Goal: Book appointment/travel/reservation

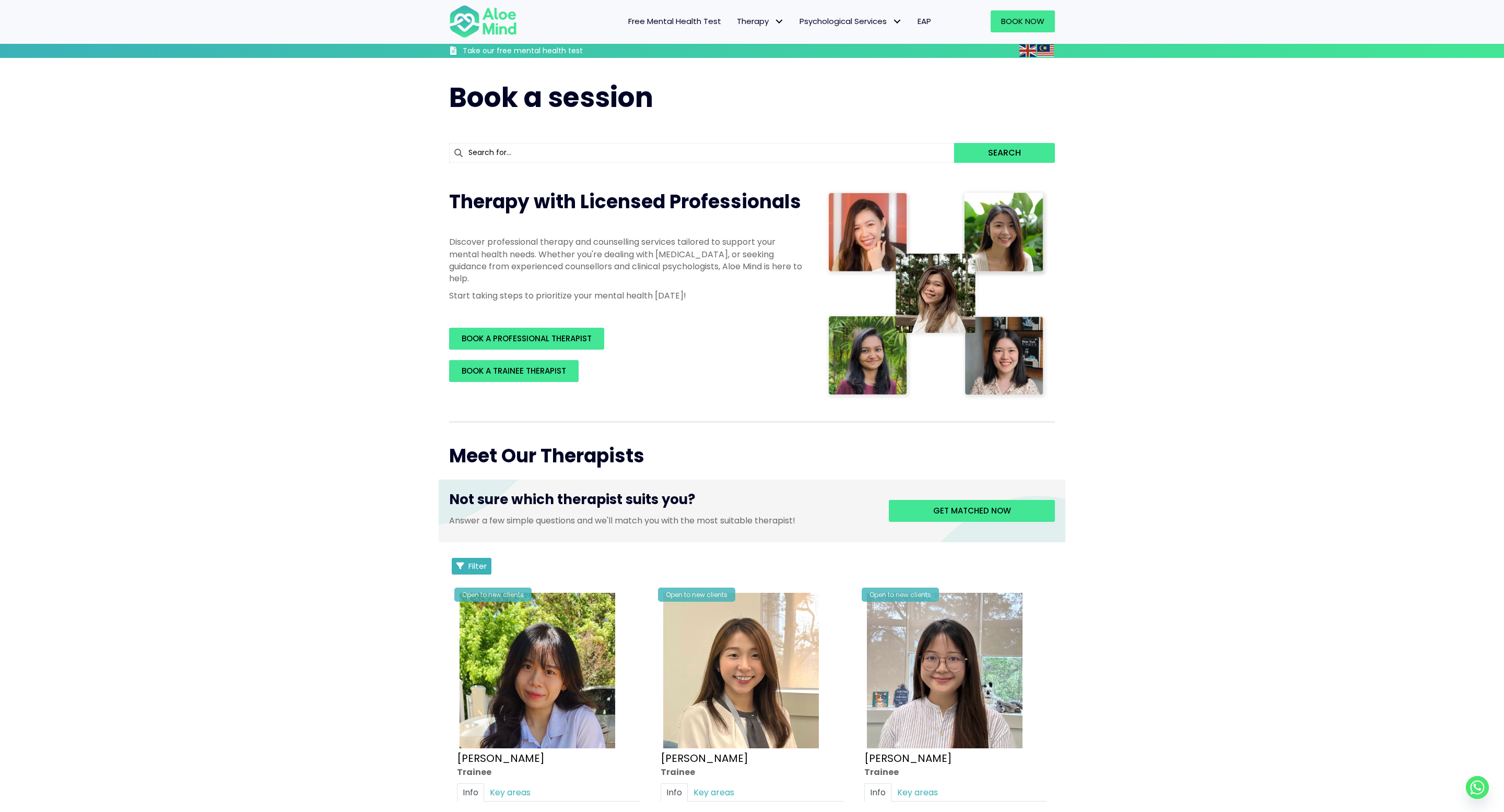
click at [480, 560] on span "Filter" at bounding box center [477, 566] width 18 height 11
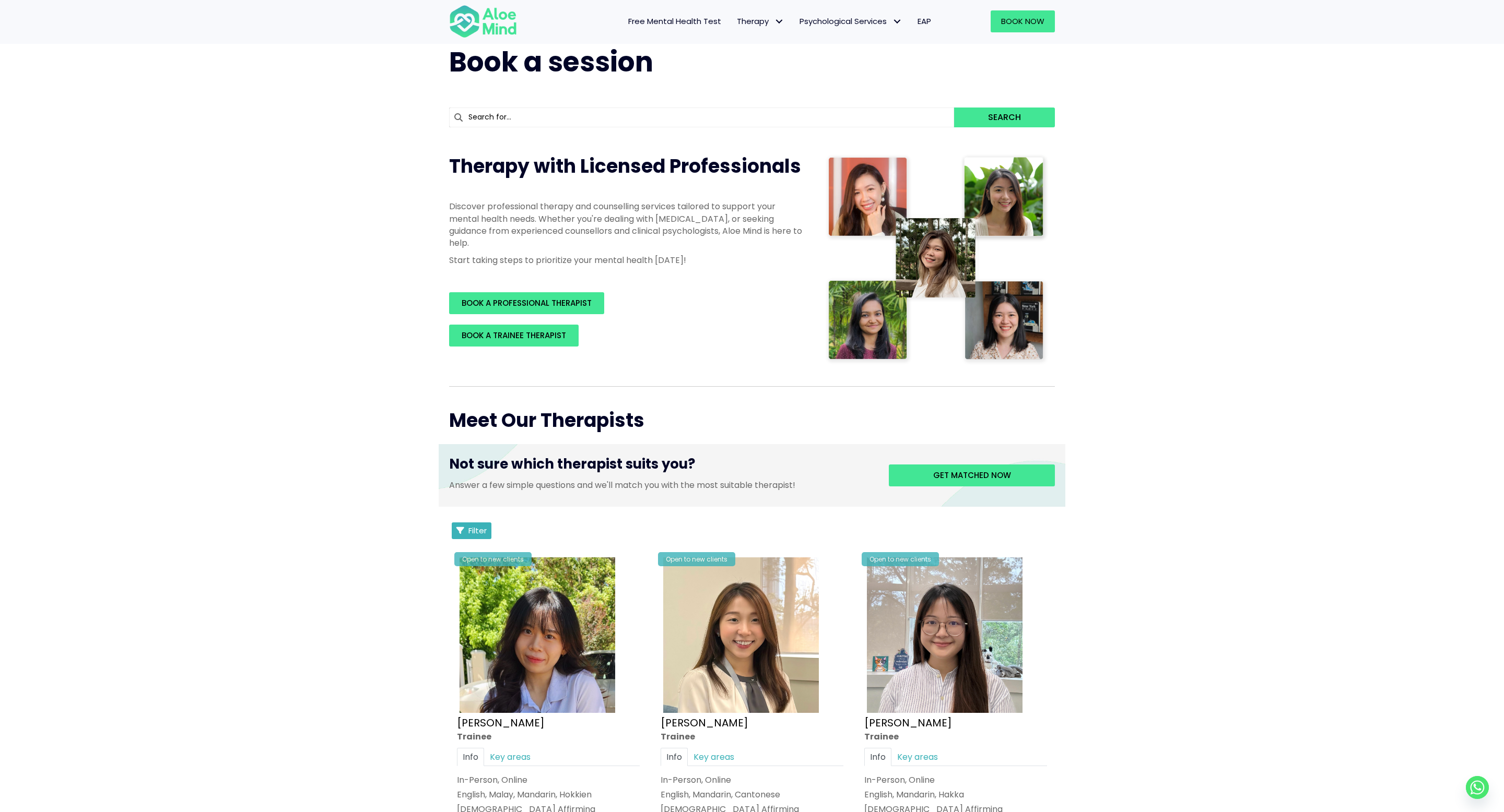
scroll to position [36, 0]
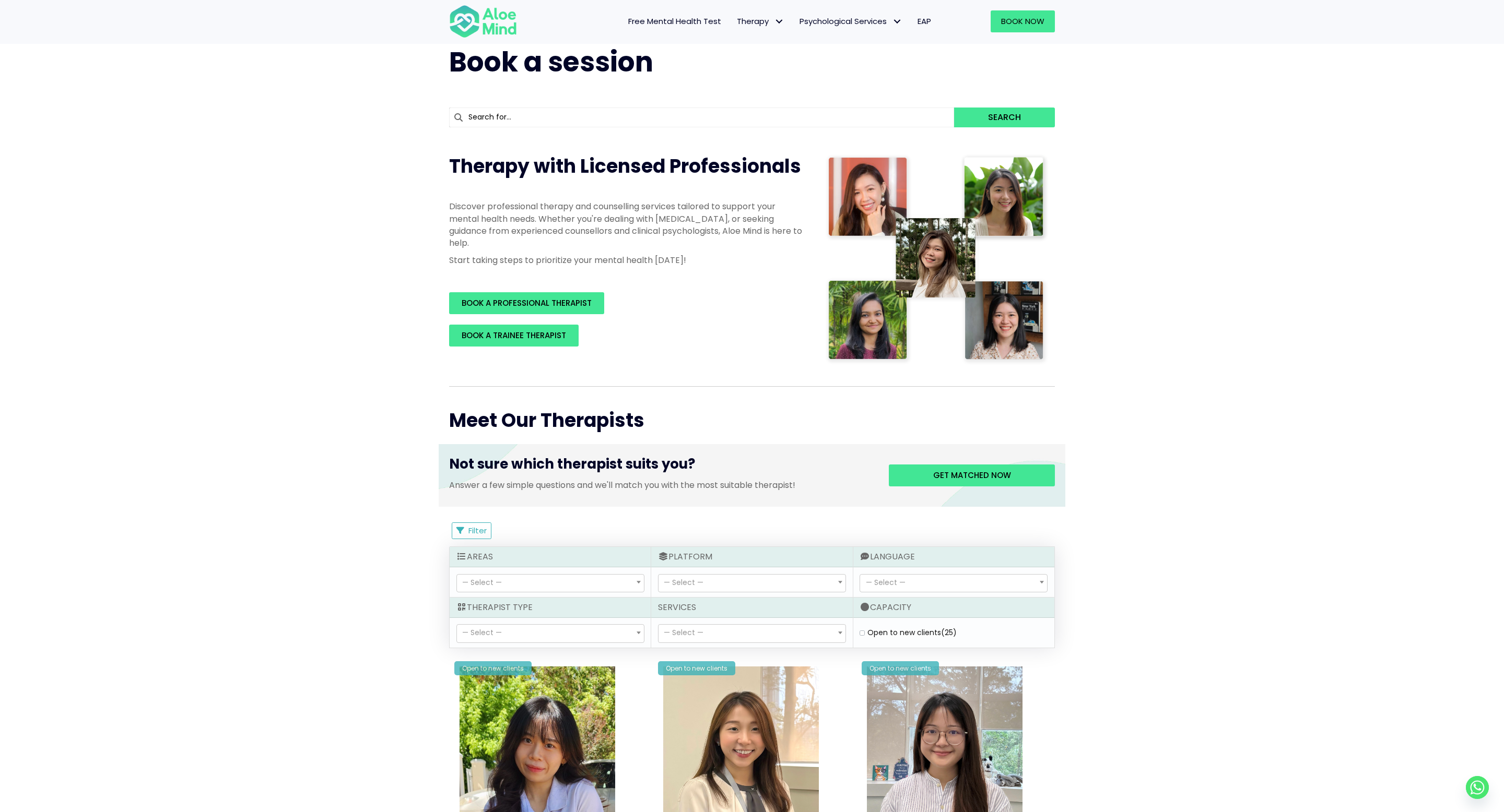
click at [867, 632] on label "Open to new clients (25)" at bounding box center [912, 633] width 89 height 11
click at [863, 632] on clients "Open to new clients (25)" at bounding box center [862, 633] width 5 height 7
checkbox clients "true"
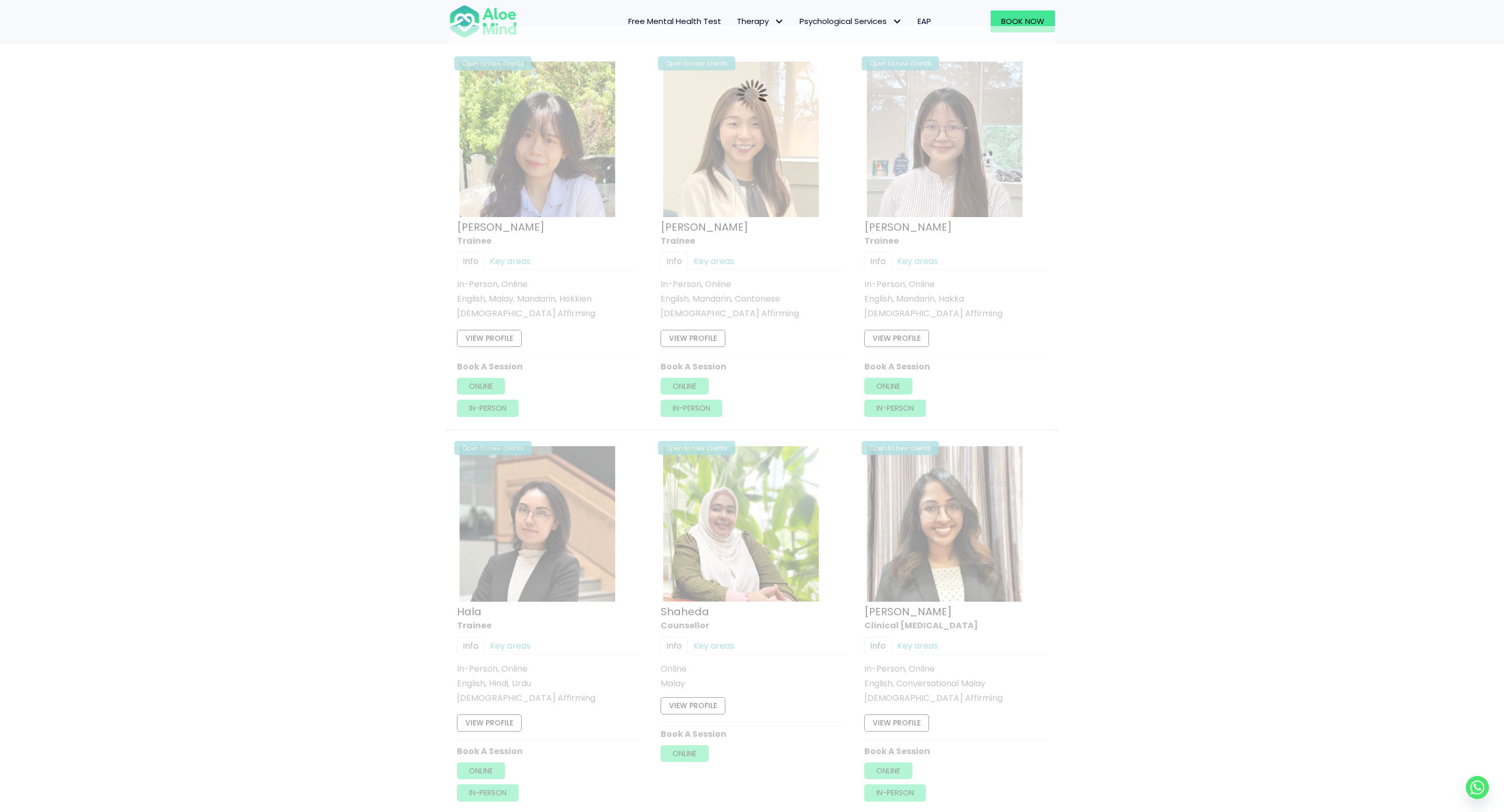
scroll to position [558, 0]
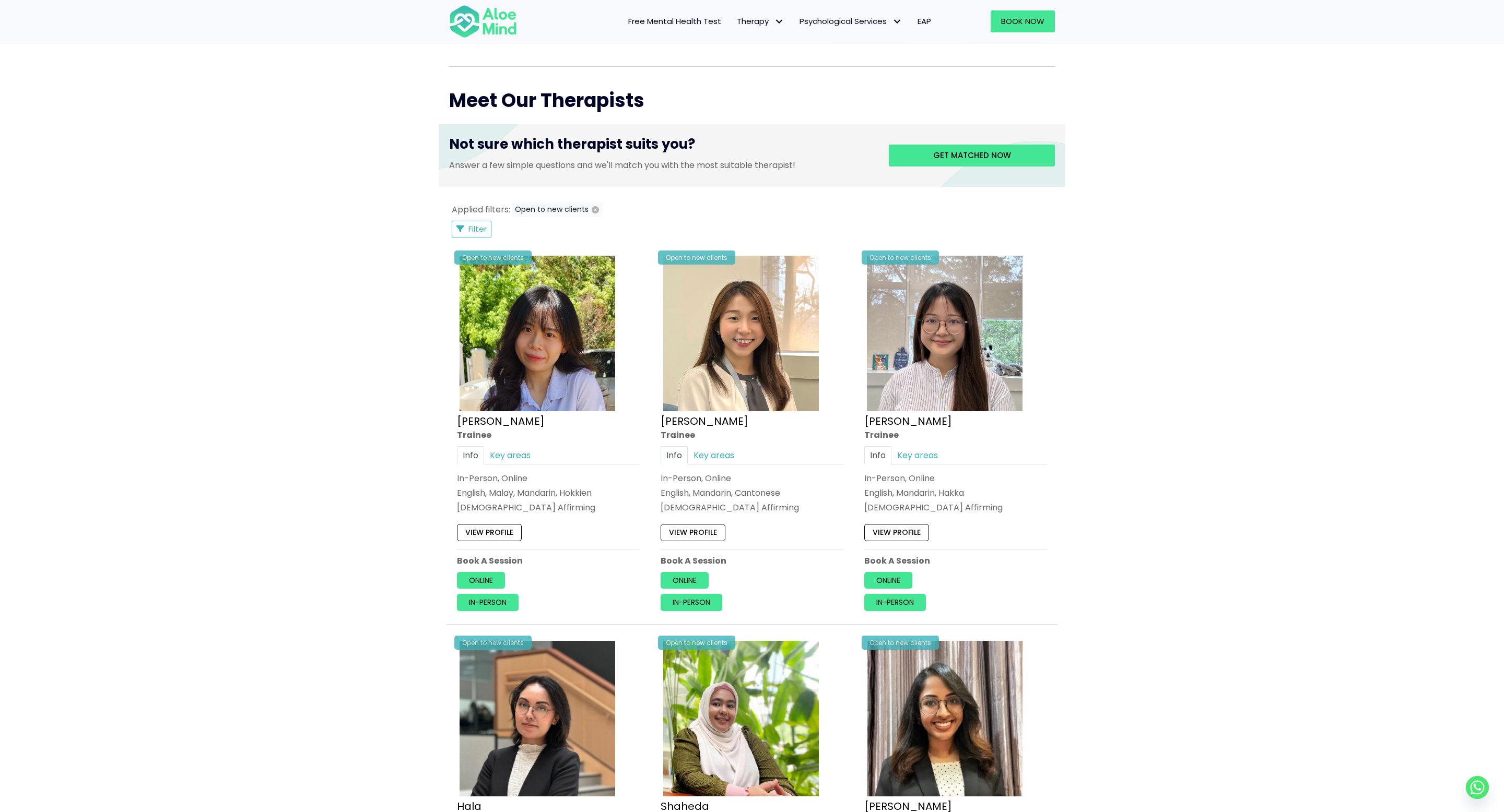
scroll to position [342, 0]
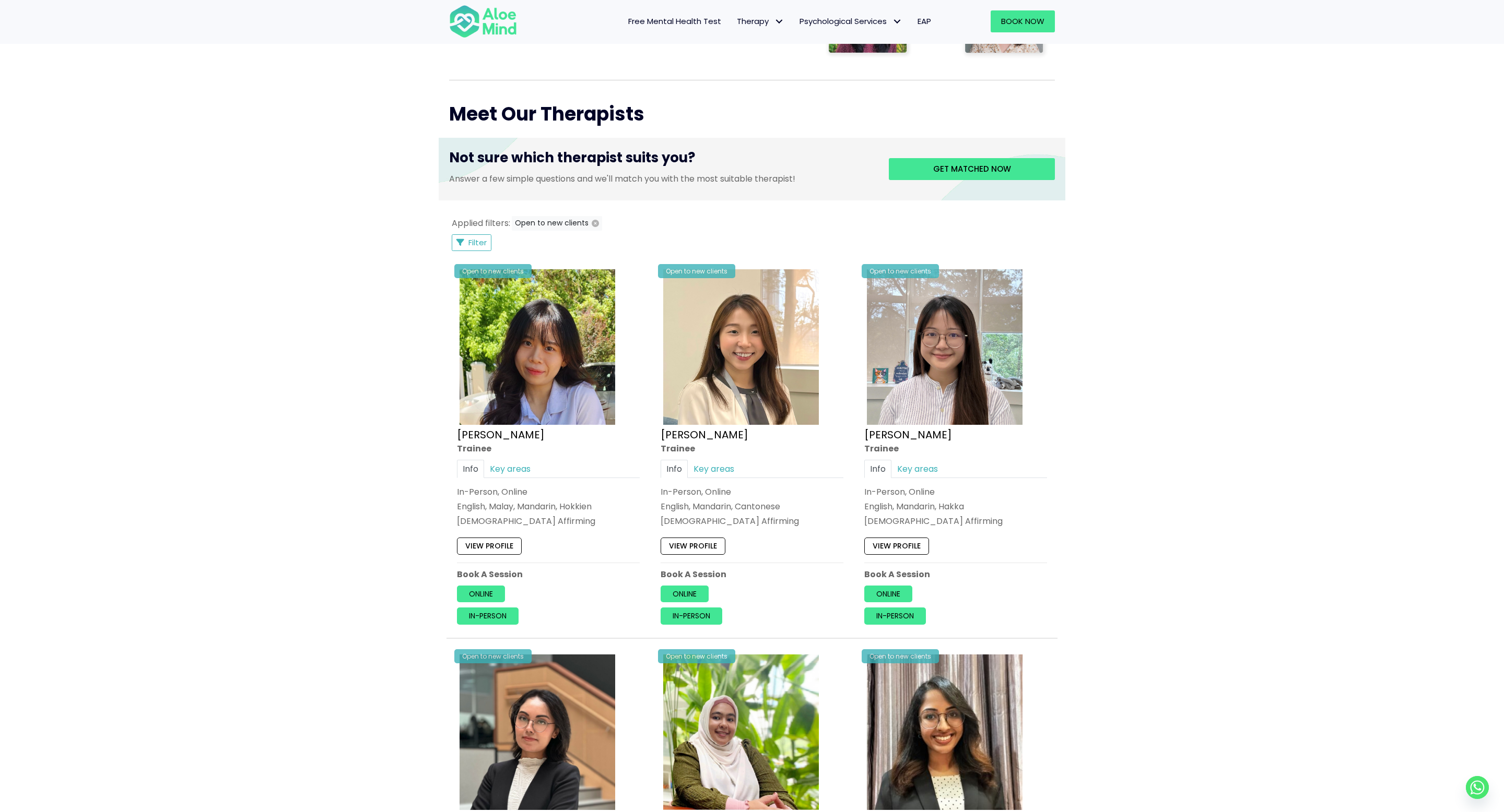
click at [472, 228] on span "Applied filters:" at bounding box center [481, 223] width 58 height 12
click at [466, 240] on button "Filter" at bounding box center [471, 242] width 40 height 17
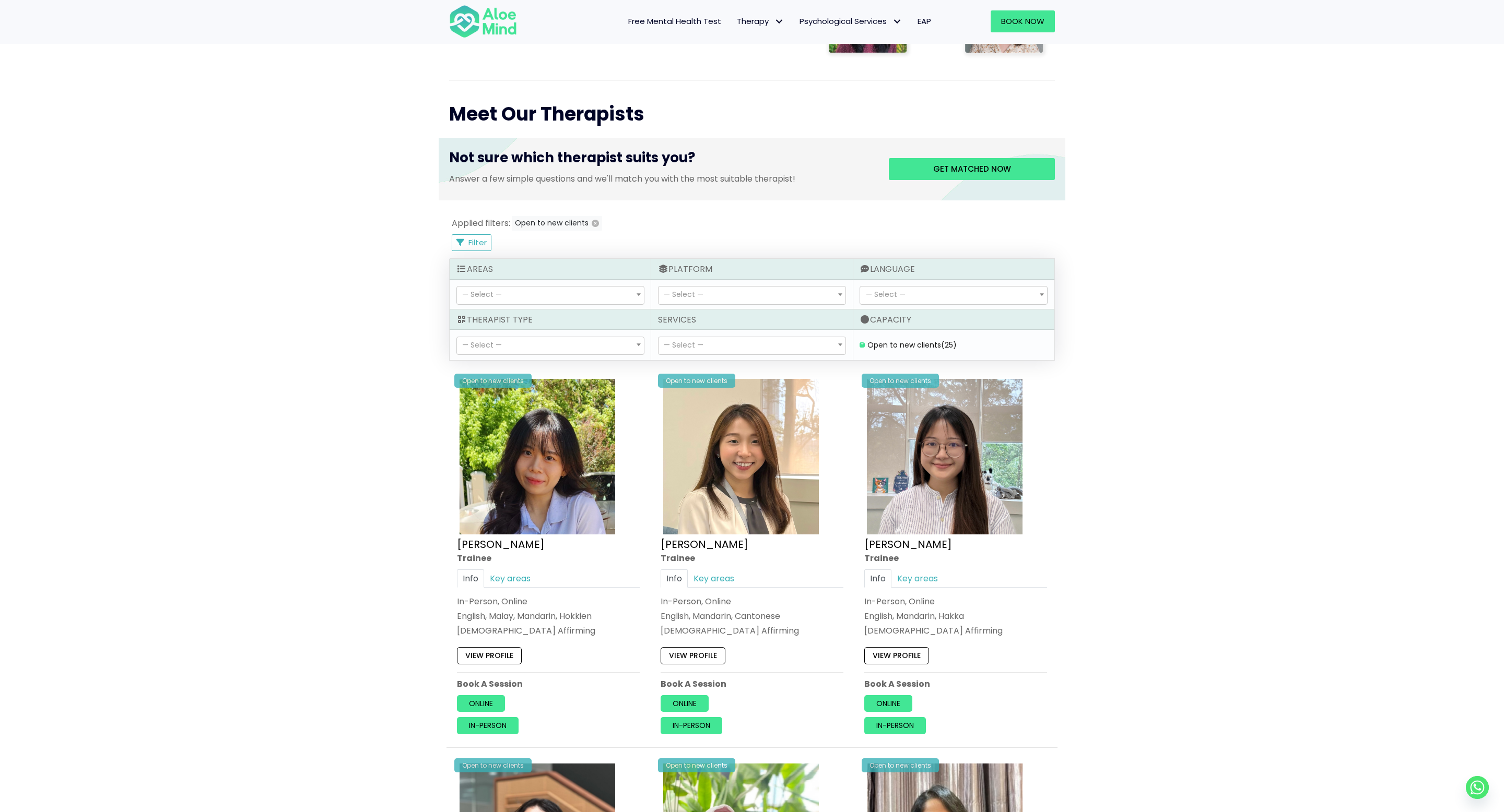
click at [724, 294] on span "— Select —" at bounding box center [752, 295] width 187 height 18
select select "71"
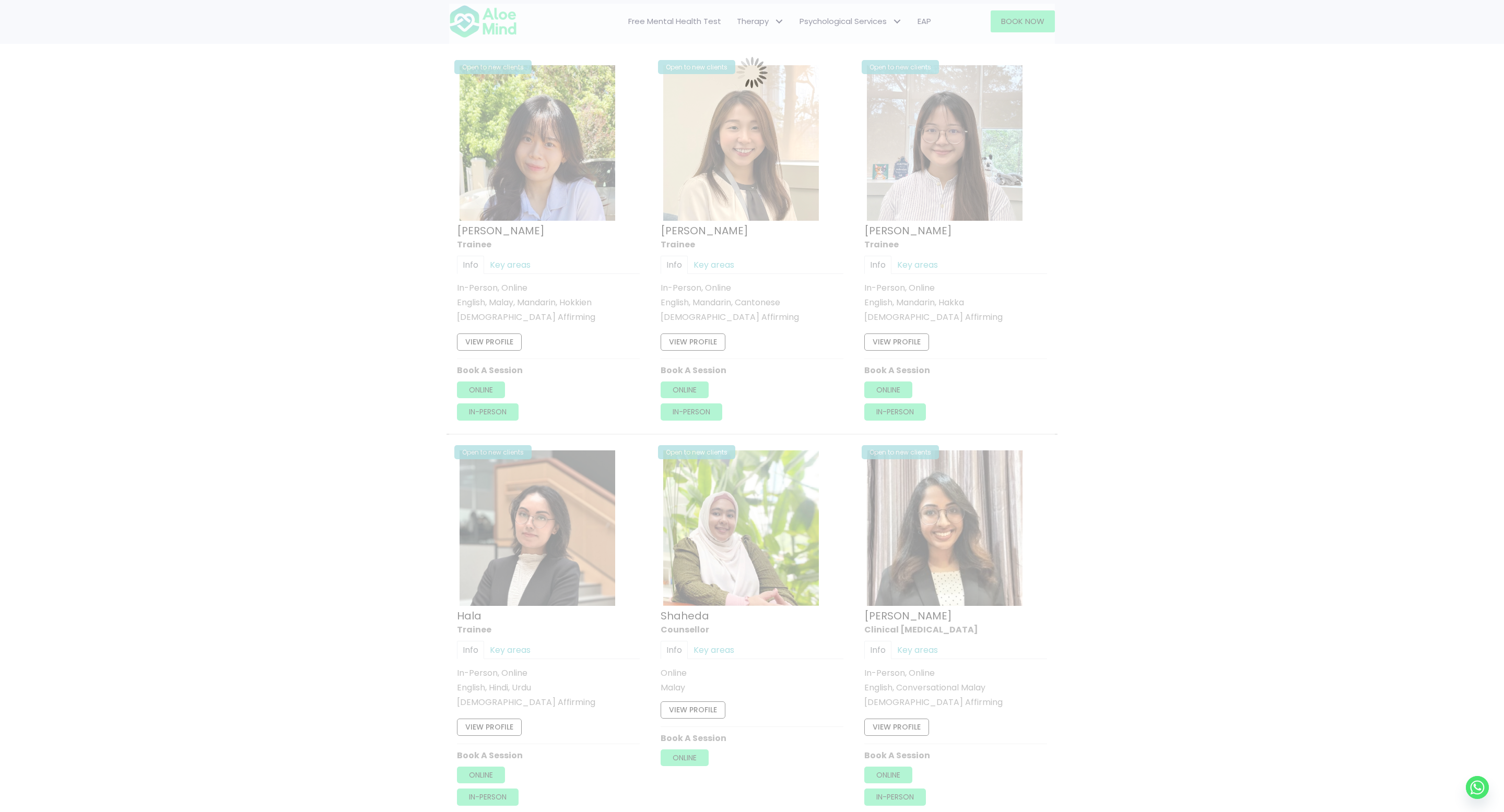
scroll to position [558, 0]
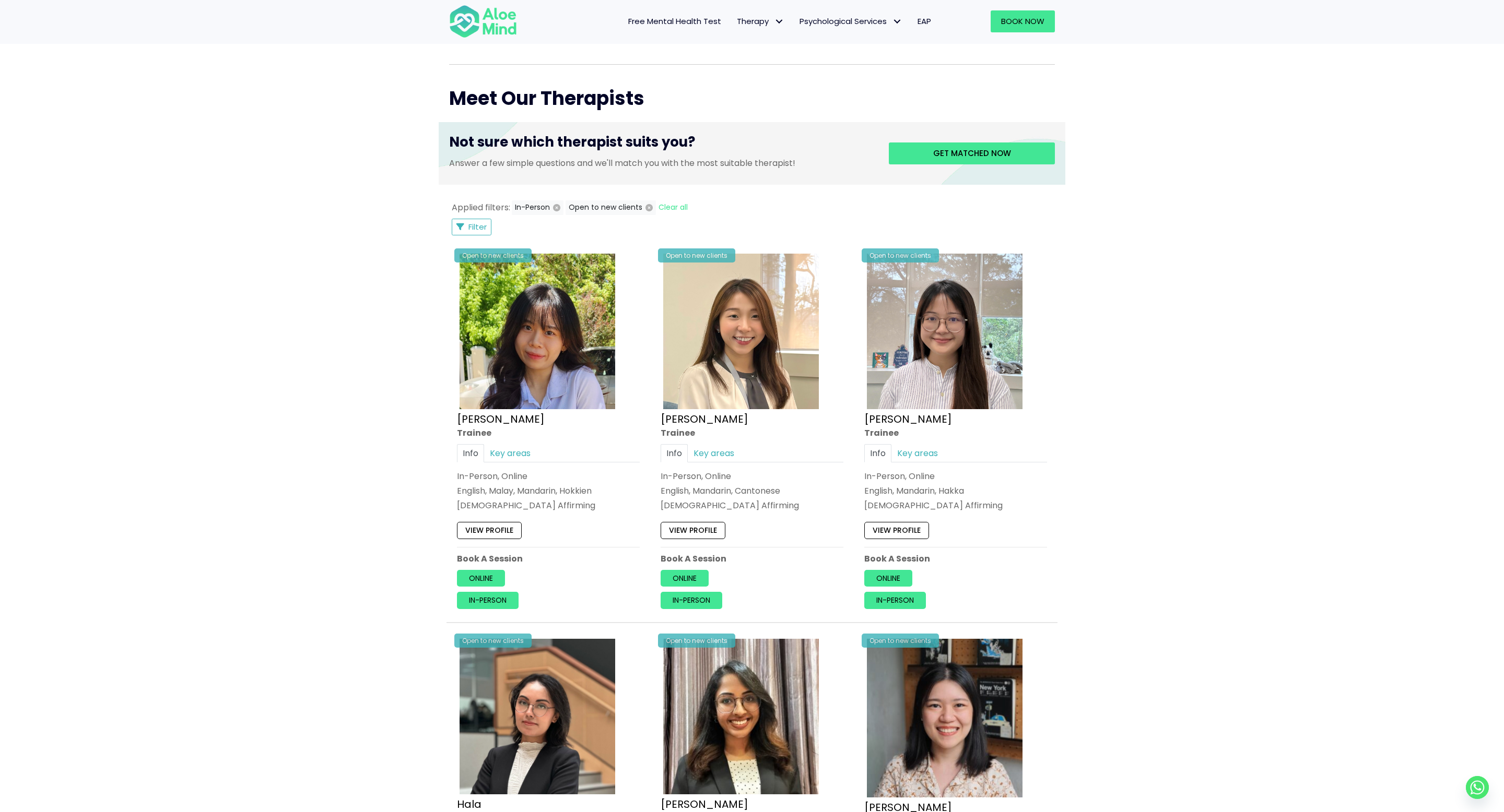
scroll to position [302, 0]
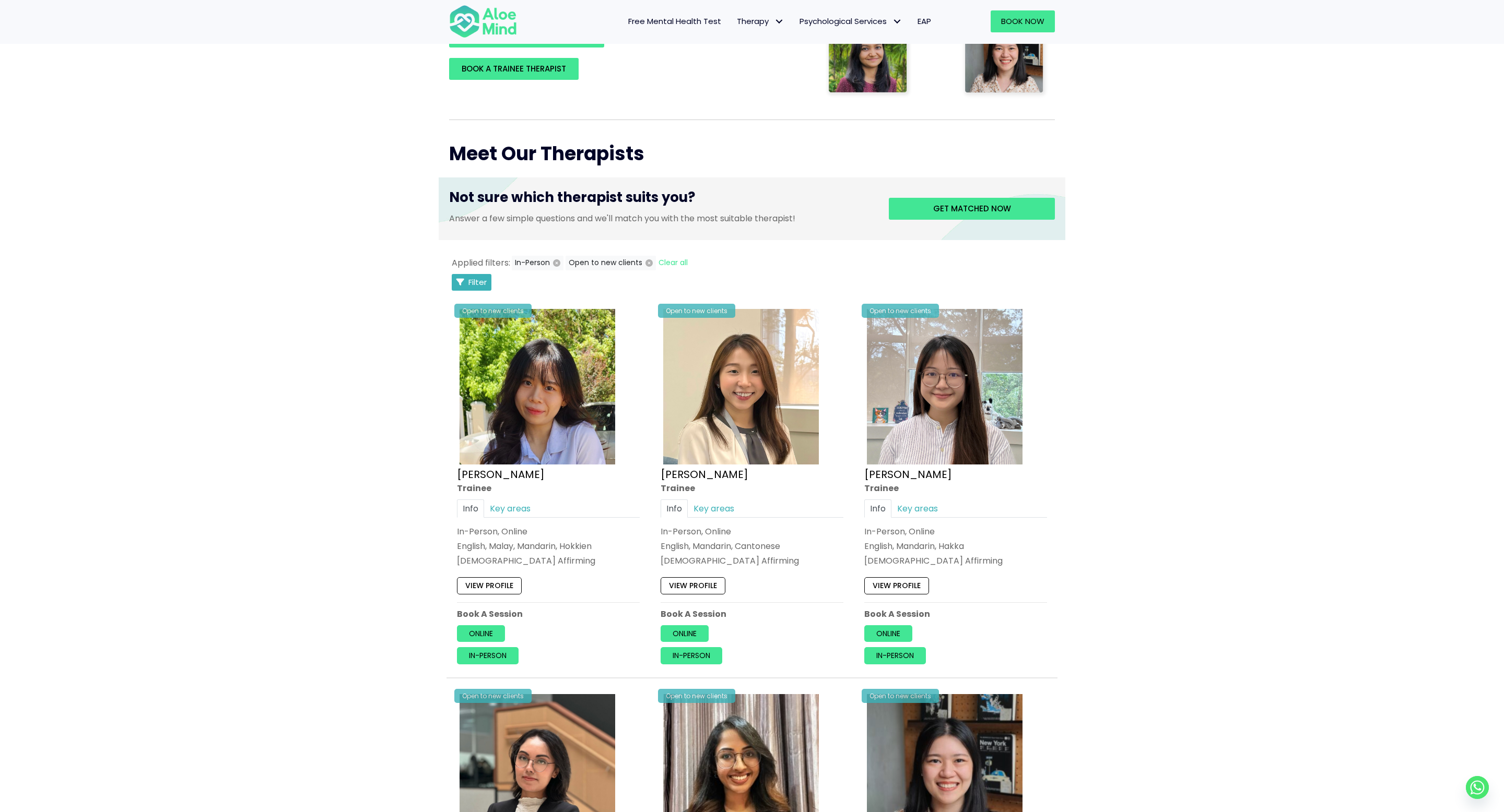
click at [461, 280] on icon "Filter Listings" at bounding box center [460, 282] width 8 height 8
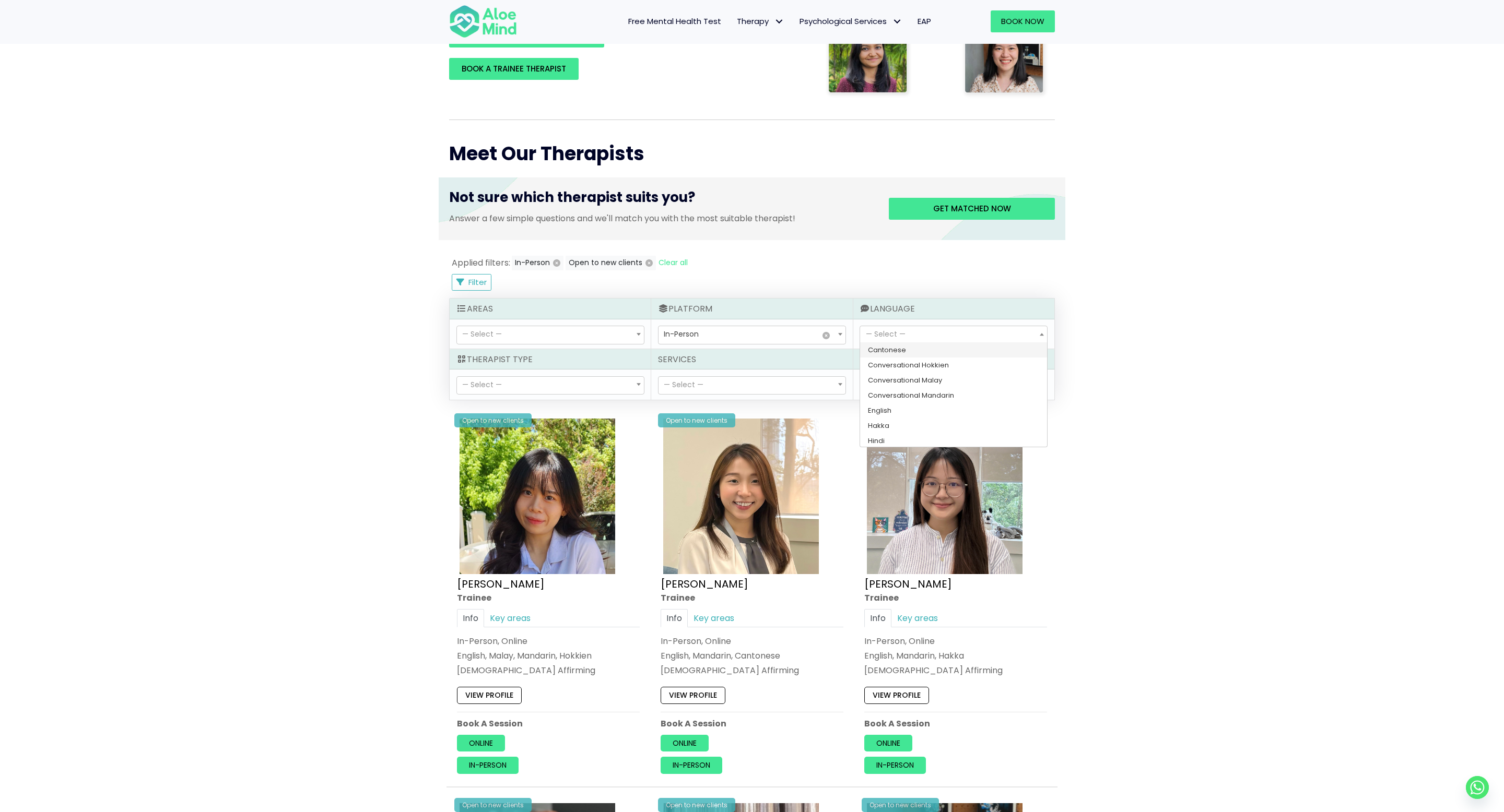
click at [867, 335] on span "— Select —" at bounding box center [885, 334] width 40 height 11
select select "144"
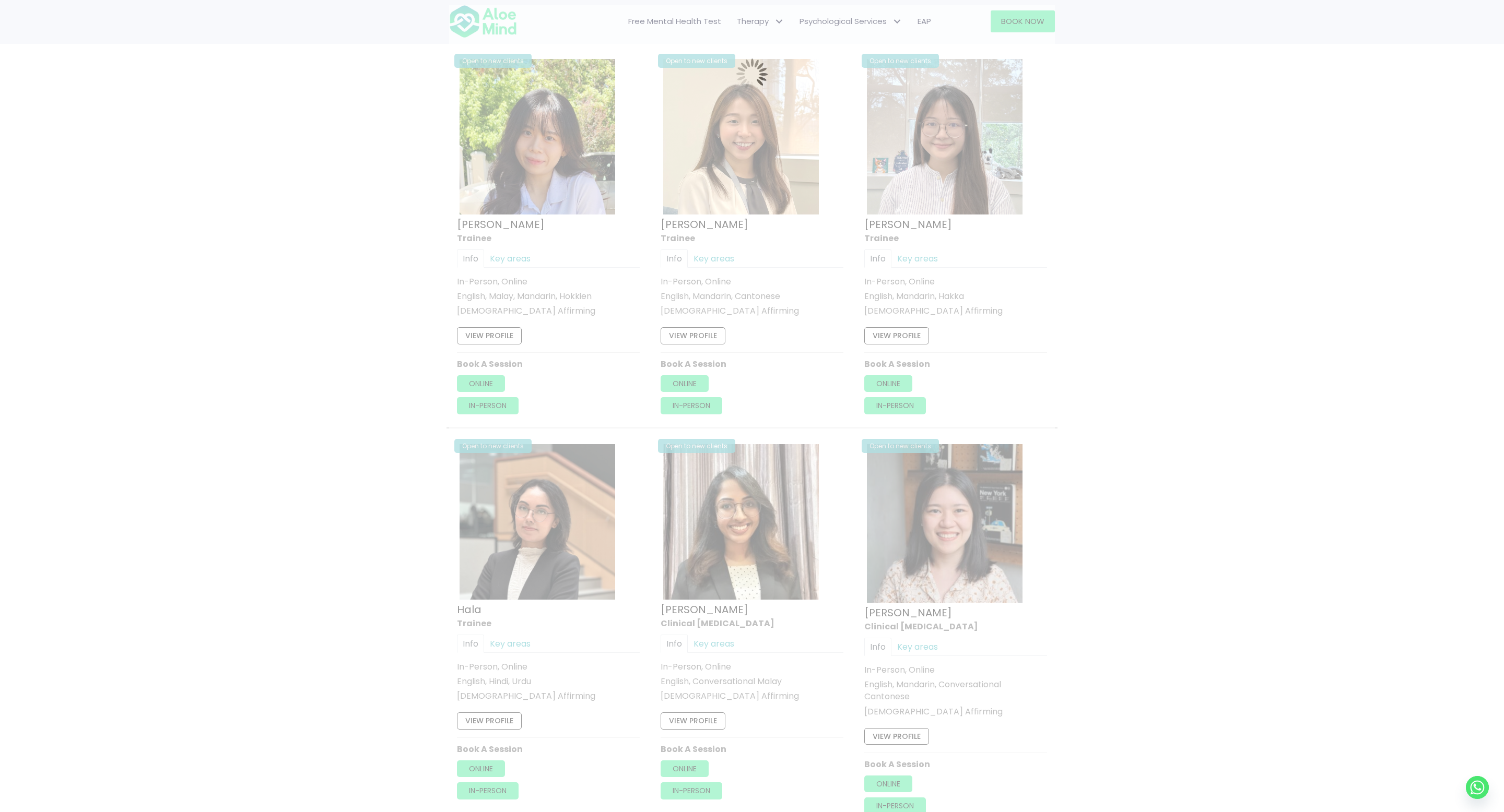
scroll to position [558, 0]
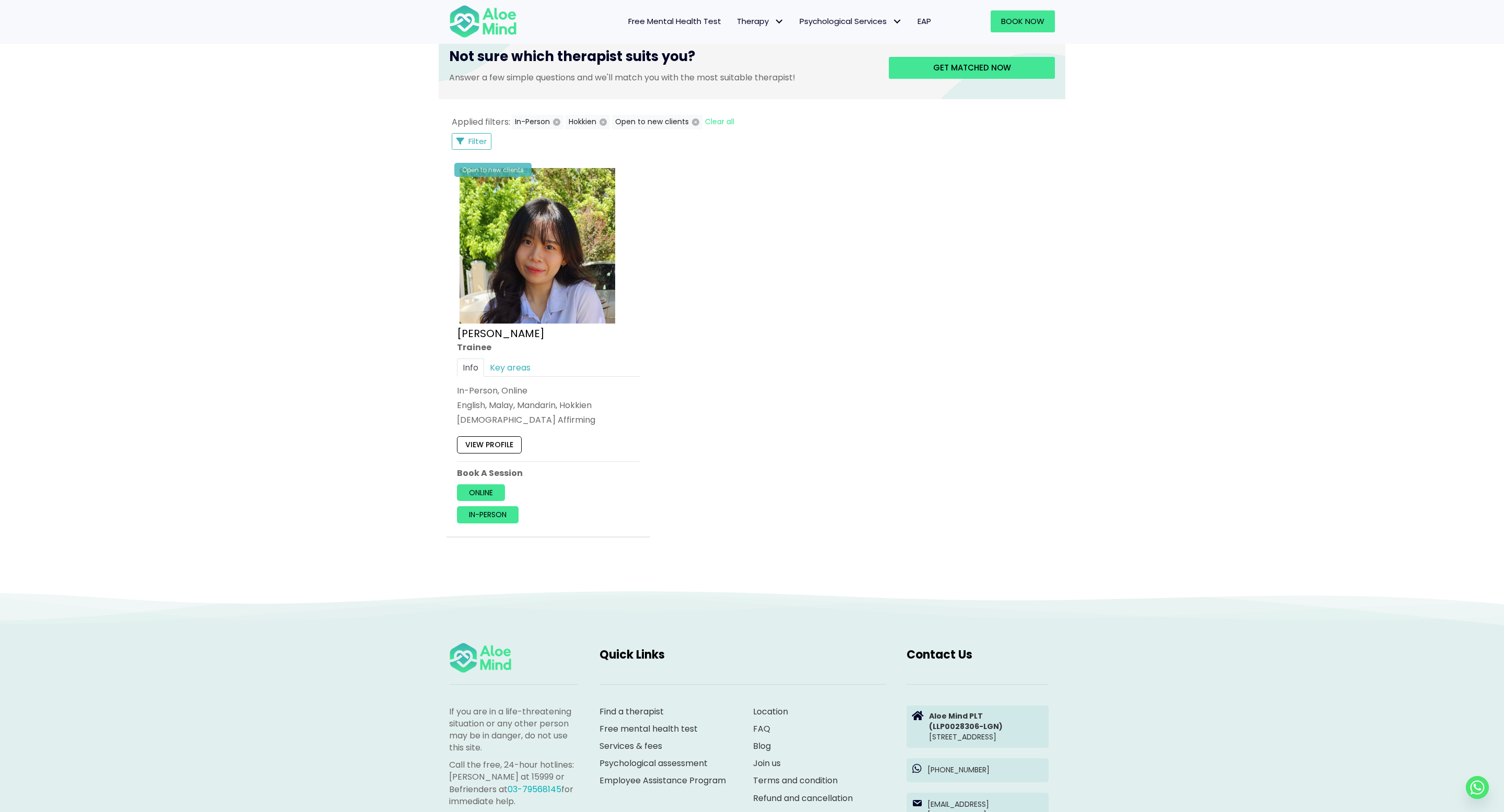
scroll to position [309, 0]
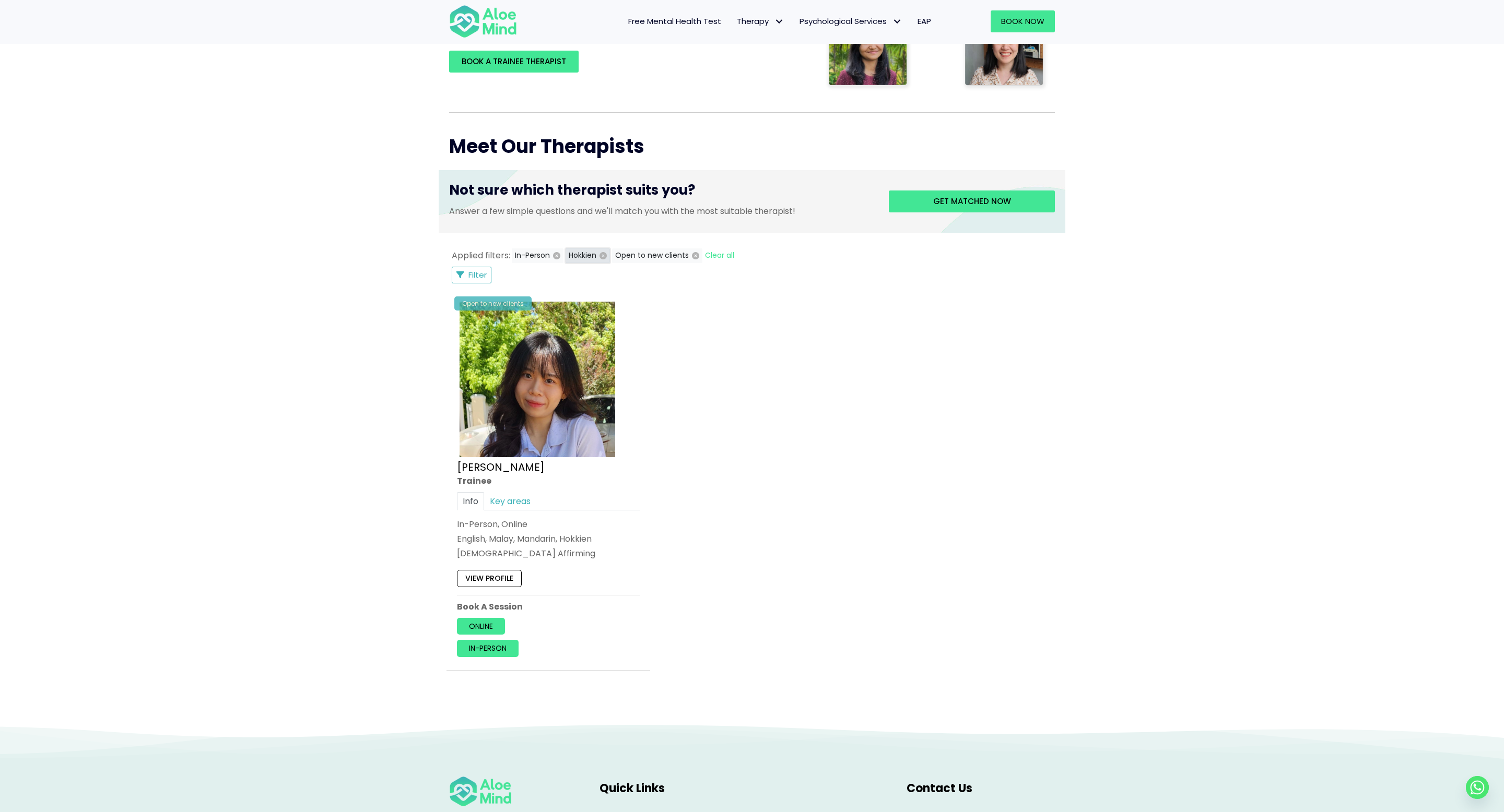
click at [603, 254] on icon "button" at bounding box center [603, 256] width 8 height 8
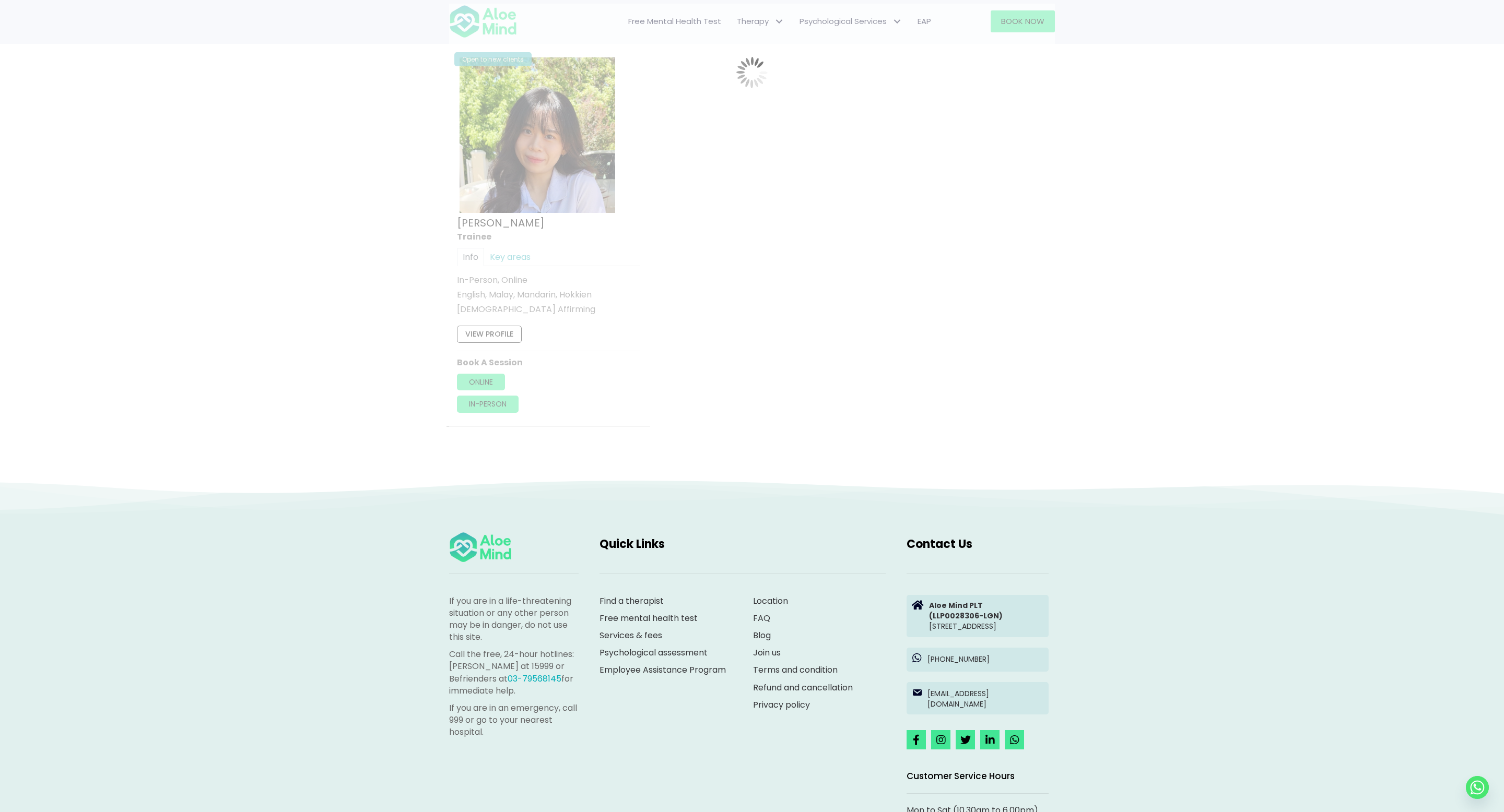
scroll to position [558, 0]
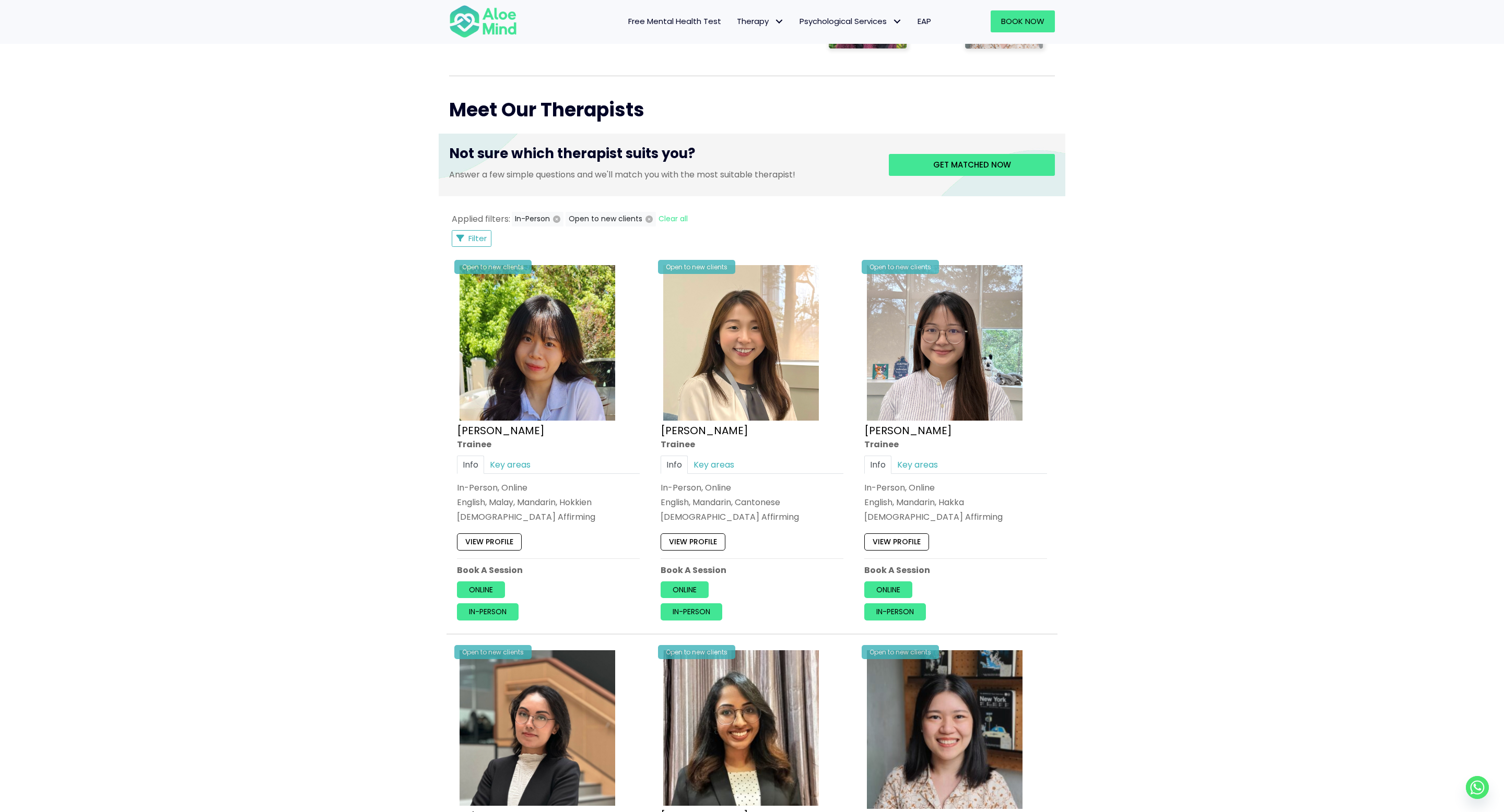
scroll to position [311, 0]
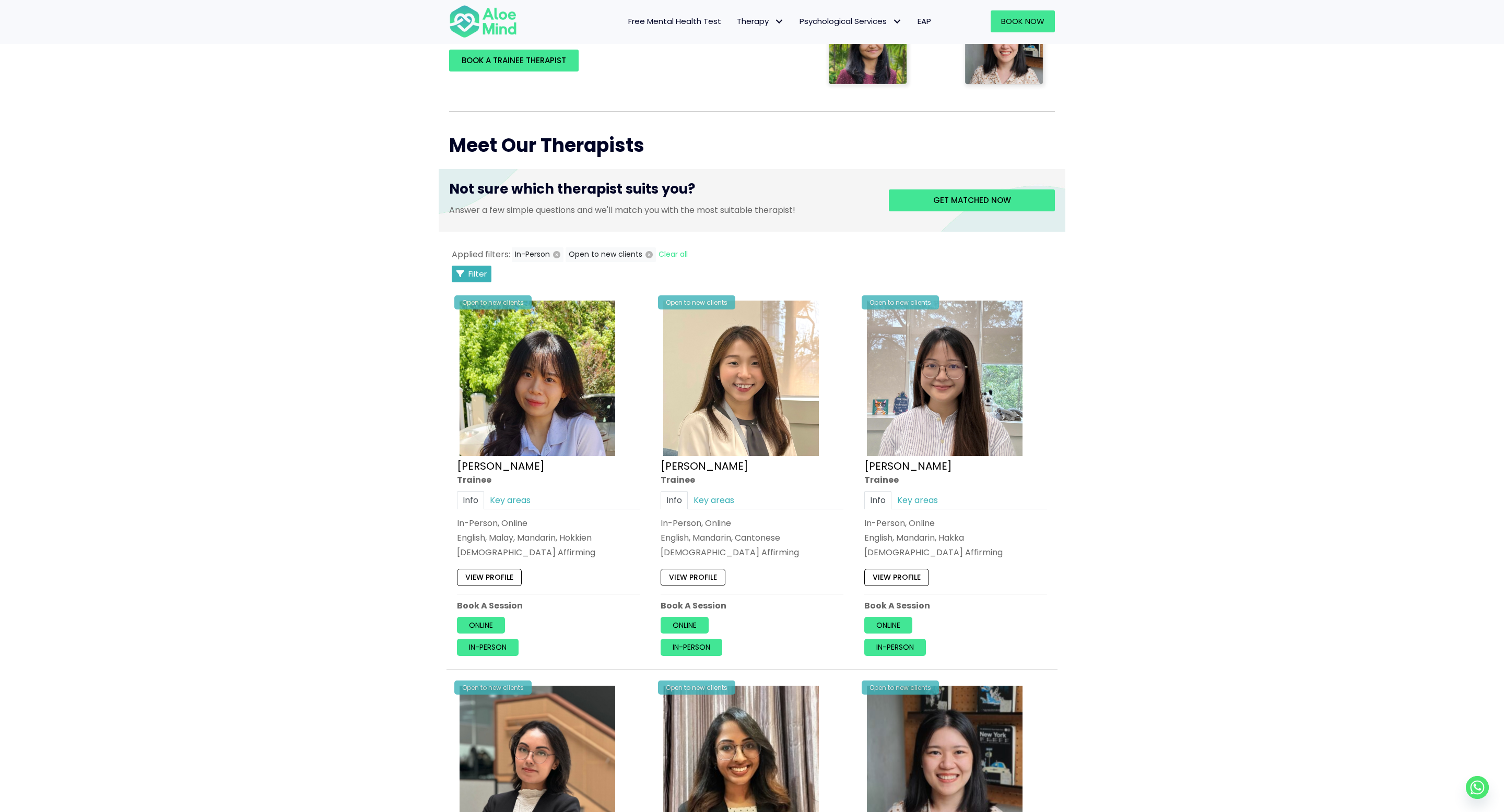
click at [480, 271] on span "Filter" at bounding box center [477, 274] width 18 height 11
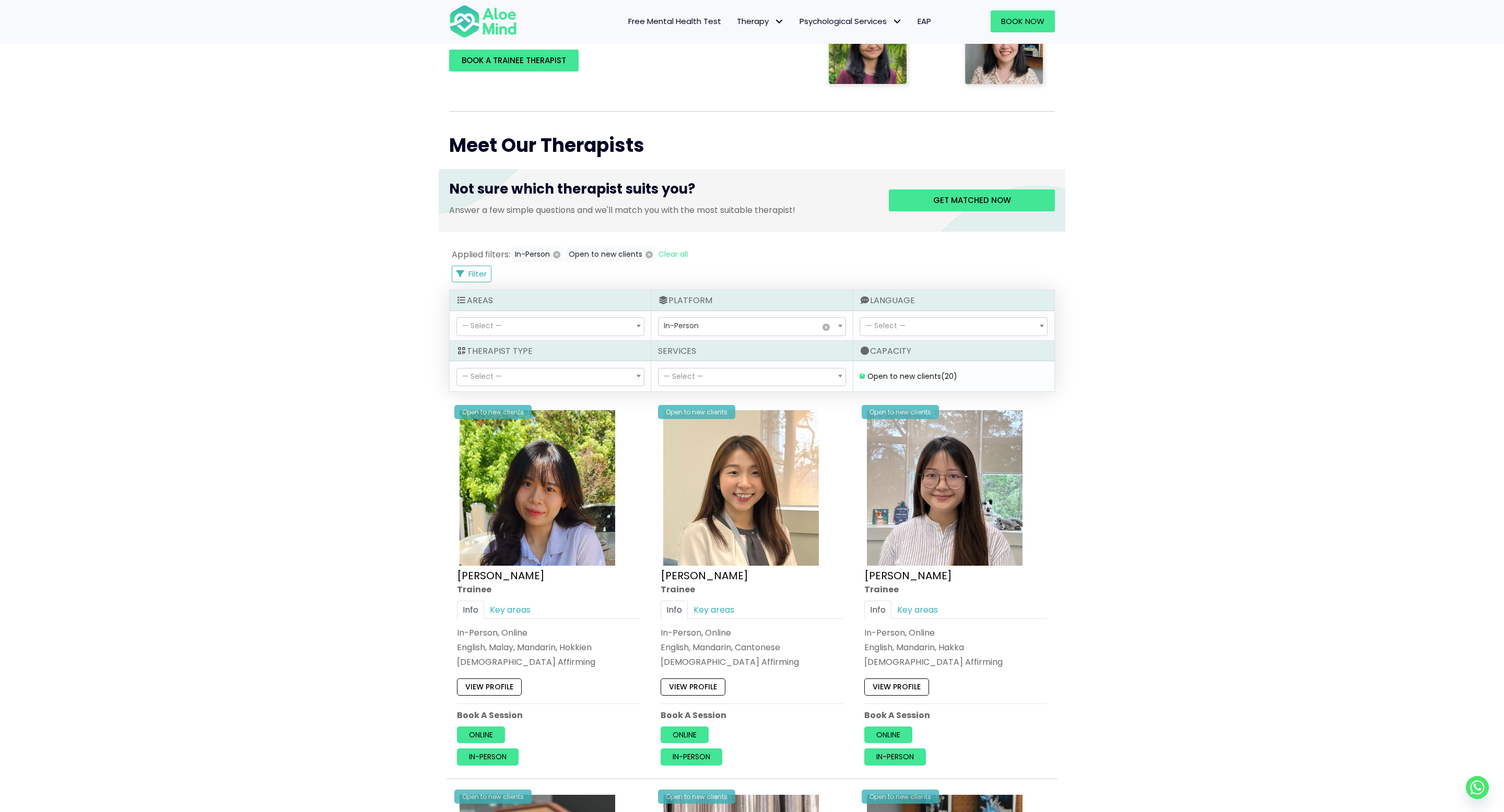
click at [772, 374] on span "— Select —" at bounding box center [752, 377] width 187 height 18
click at [529, 375] on span "— Select —" at bounding box center [550, 377] width 187 height 18
click at [536, 327] on span "— Select —" at bounding box center [550, 327] width 187 height 18
select select "66"
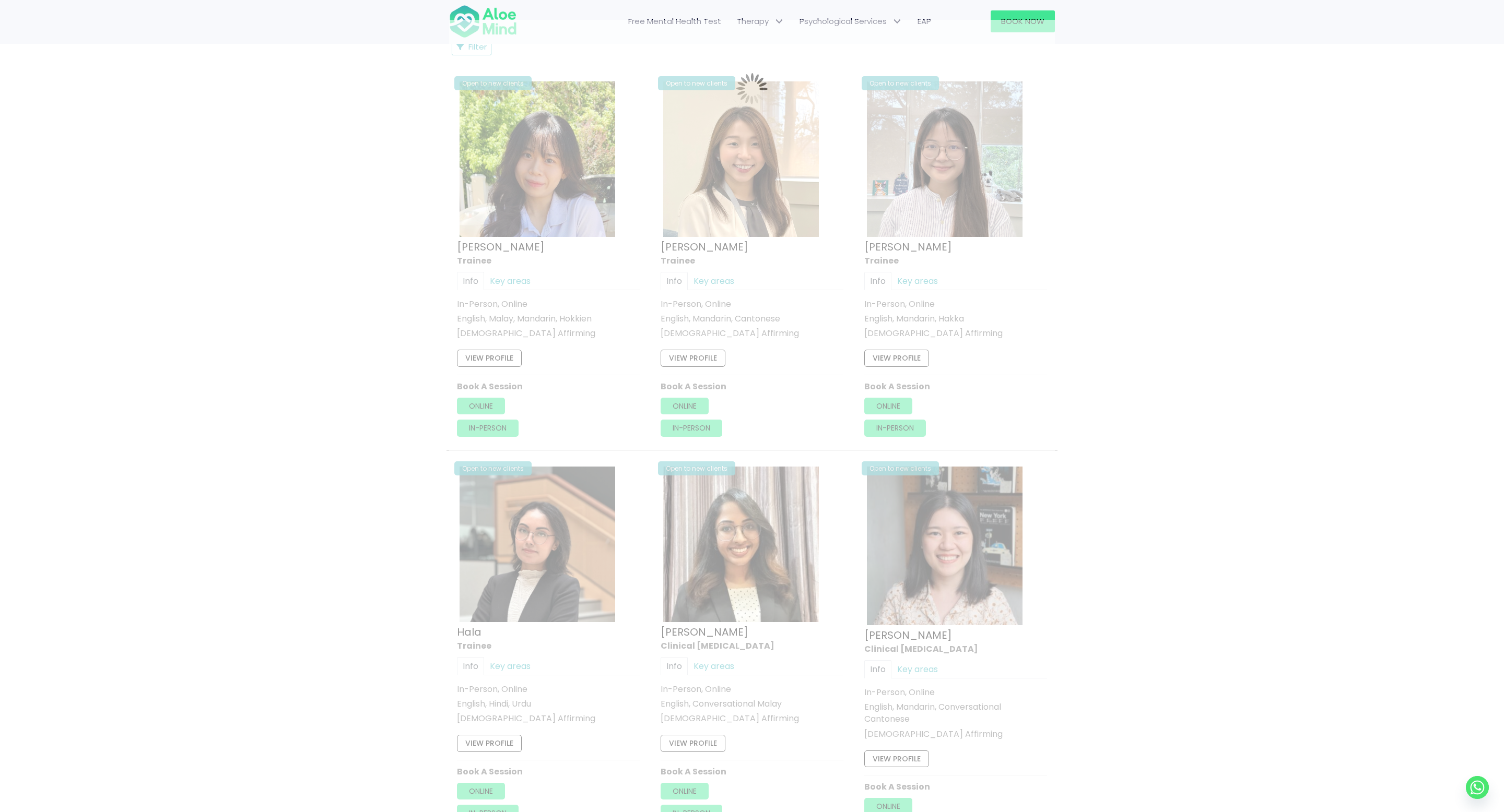
scroll to position [558, 0]
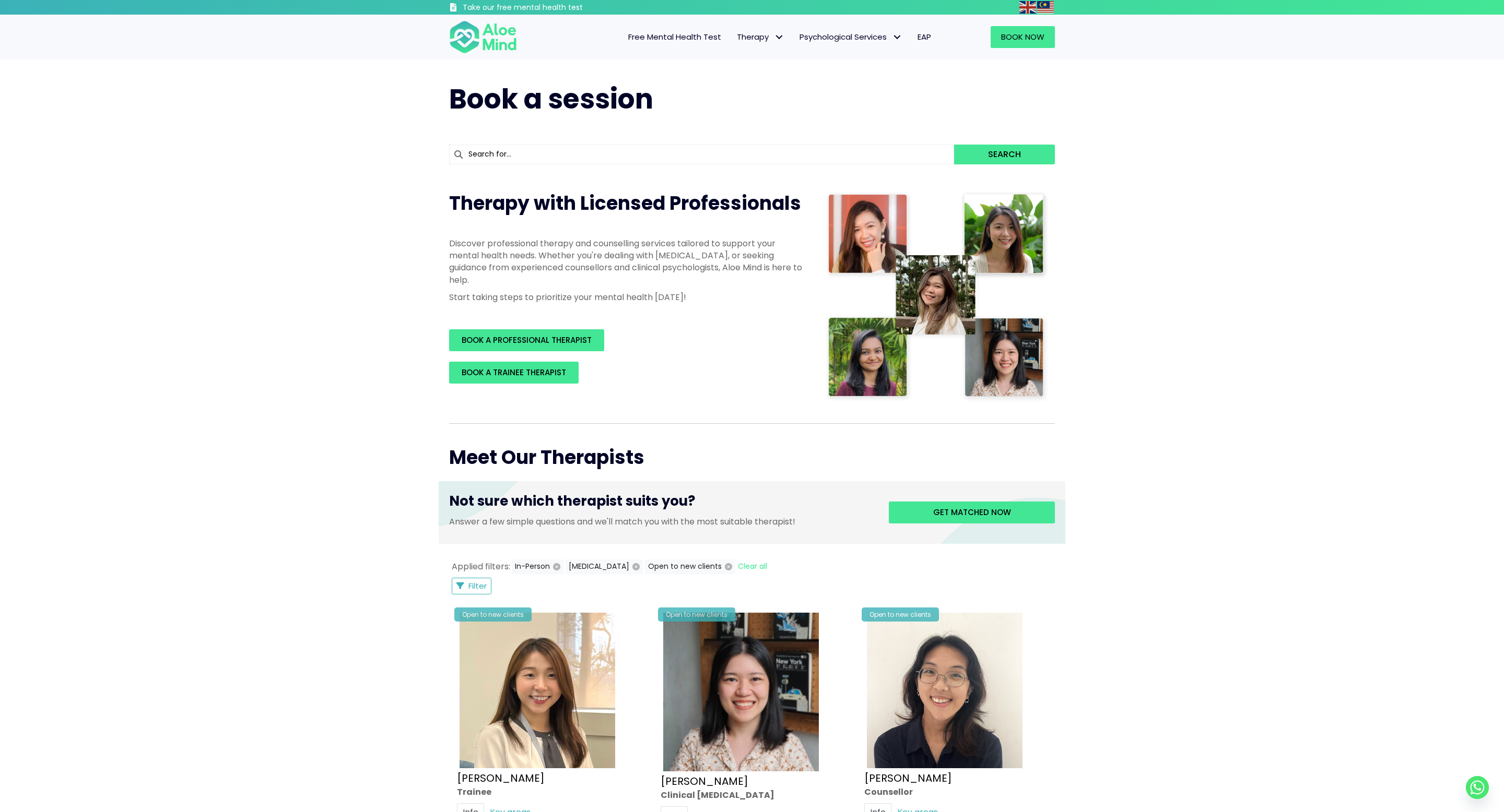
click at [466, 604] on div "Open to new clients Tracy Trainee Info Key areas In-Person, Online English, Man…" at bounding box center [548, 789] width 199 height 374
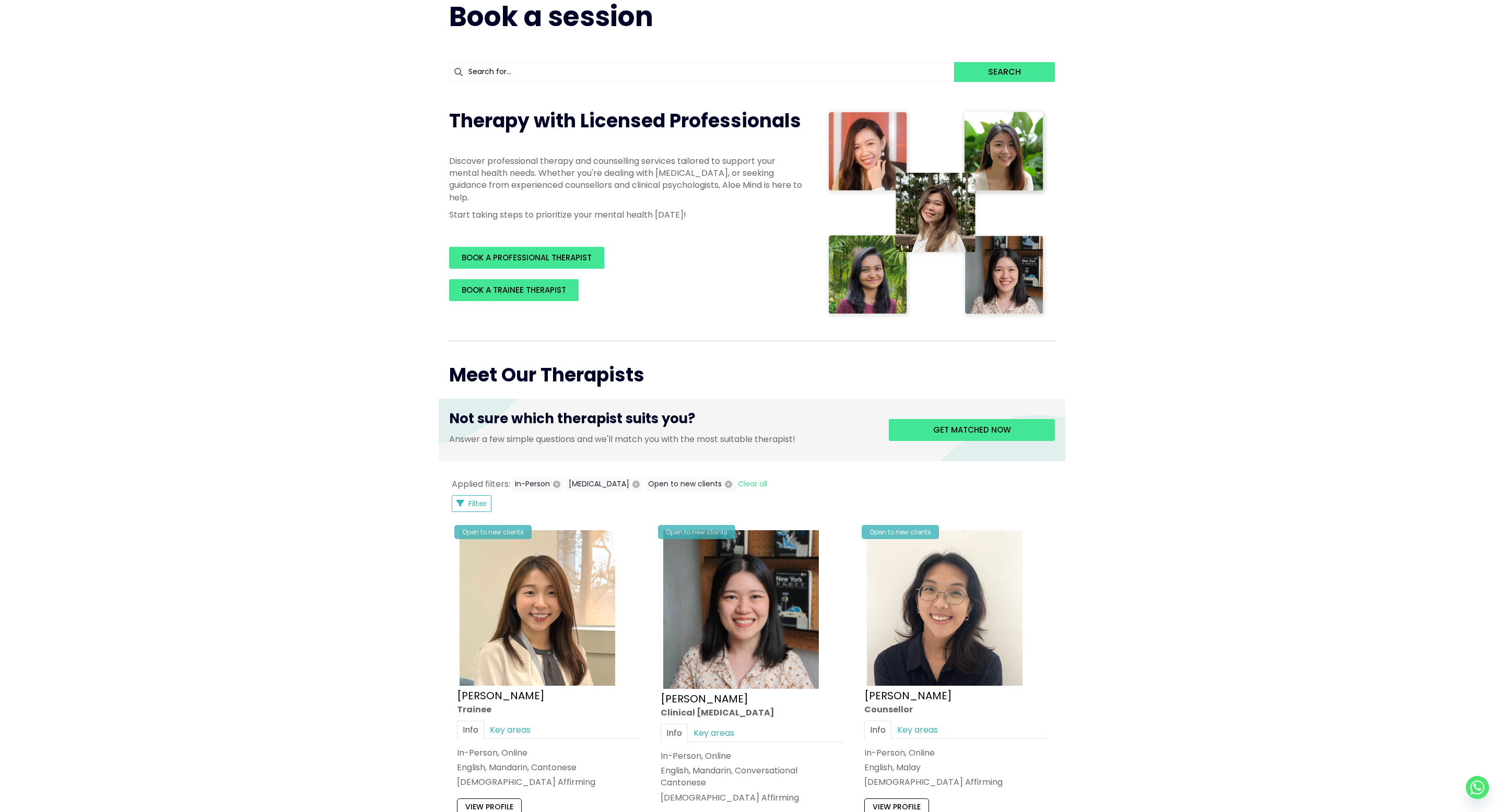
scroll to position [166, 0]
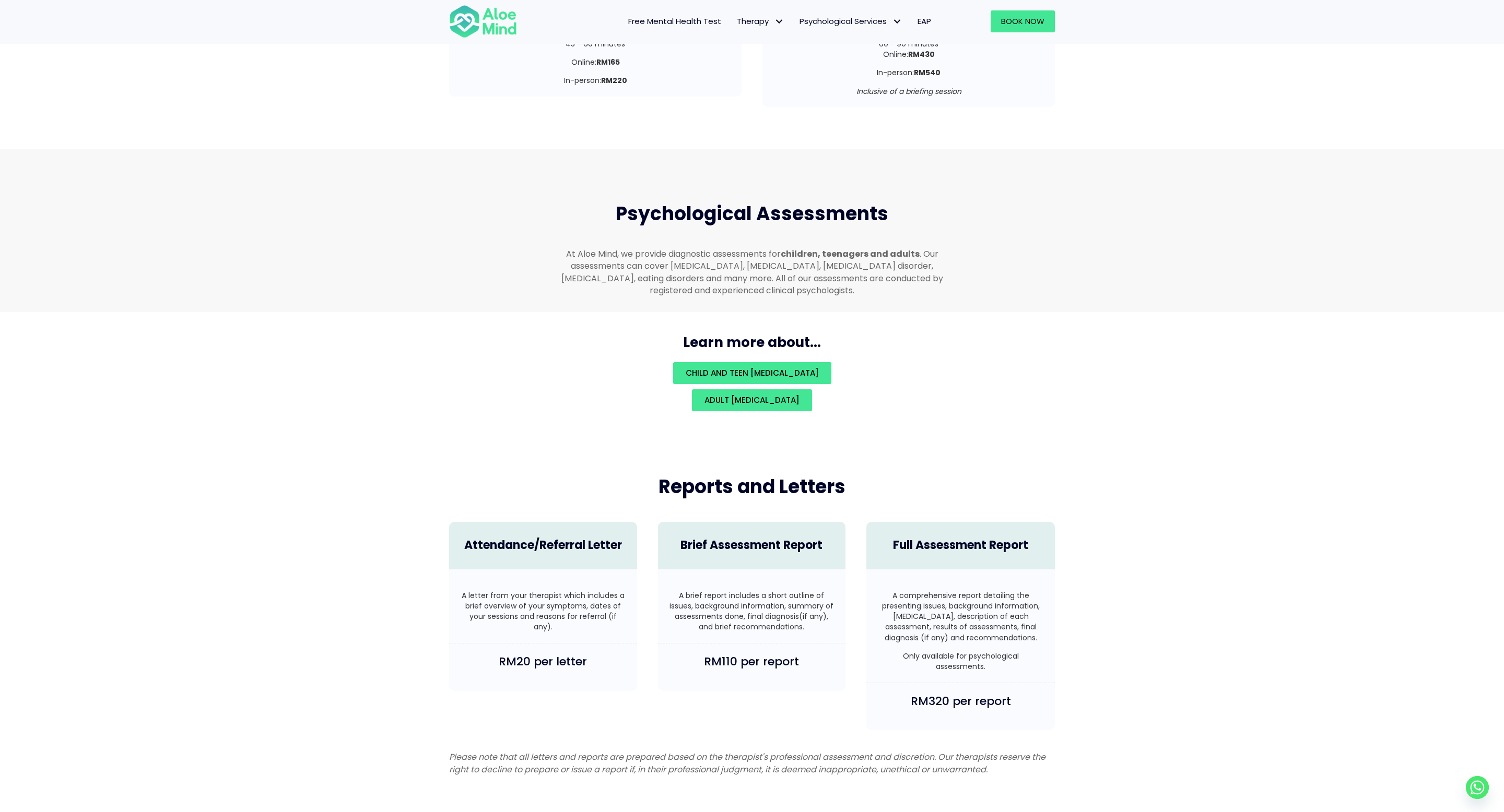
scroll to position [2016, 0]
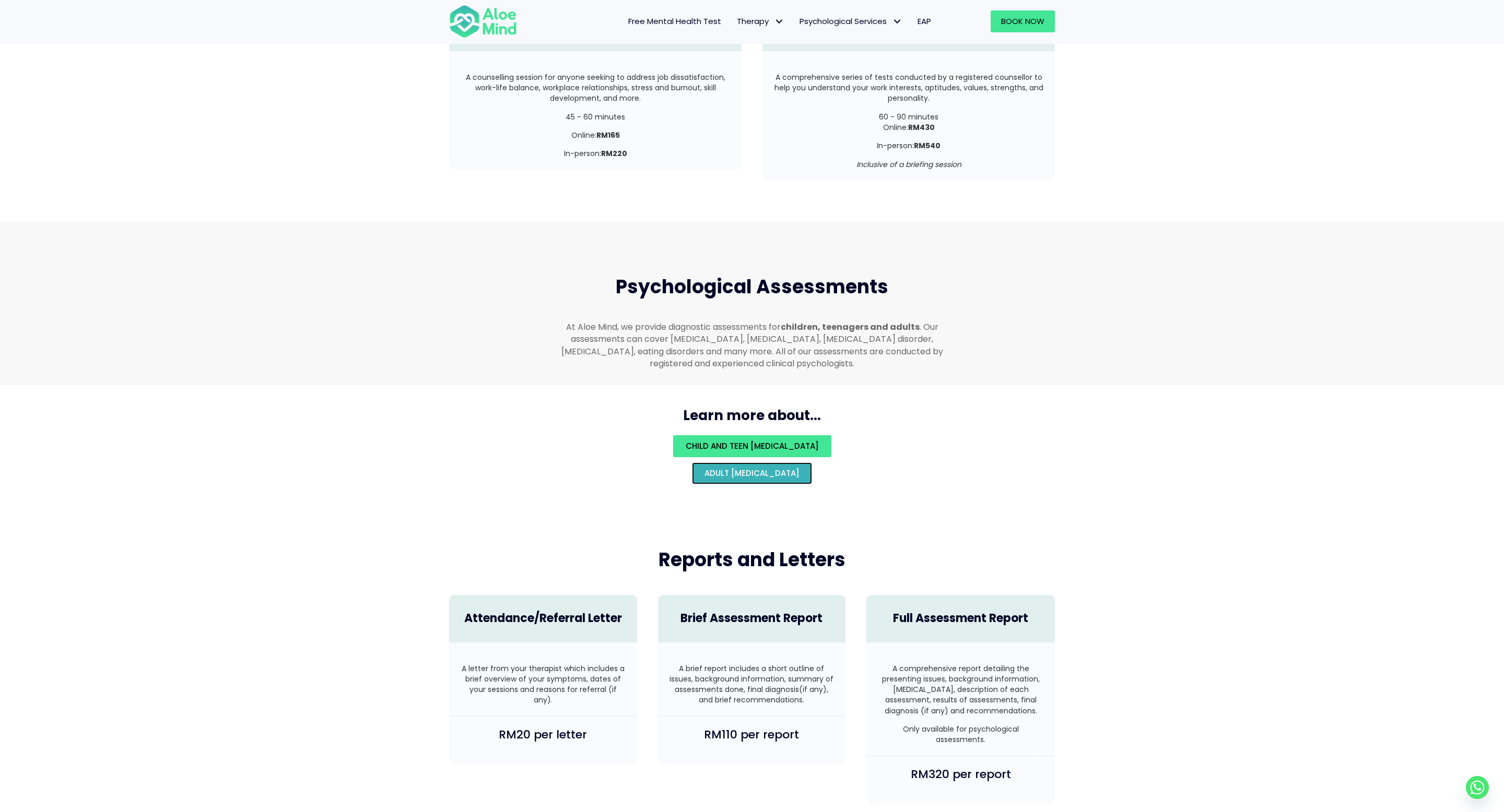
click at [796, 468] on span "Adult [MEDICAL_DATA]" at bounding box center [752, 473] width 95 height 11
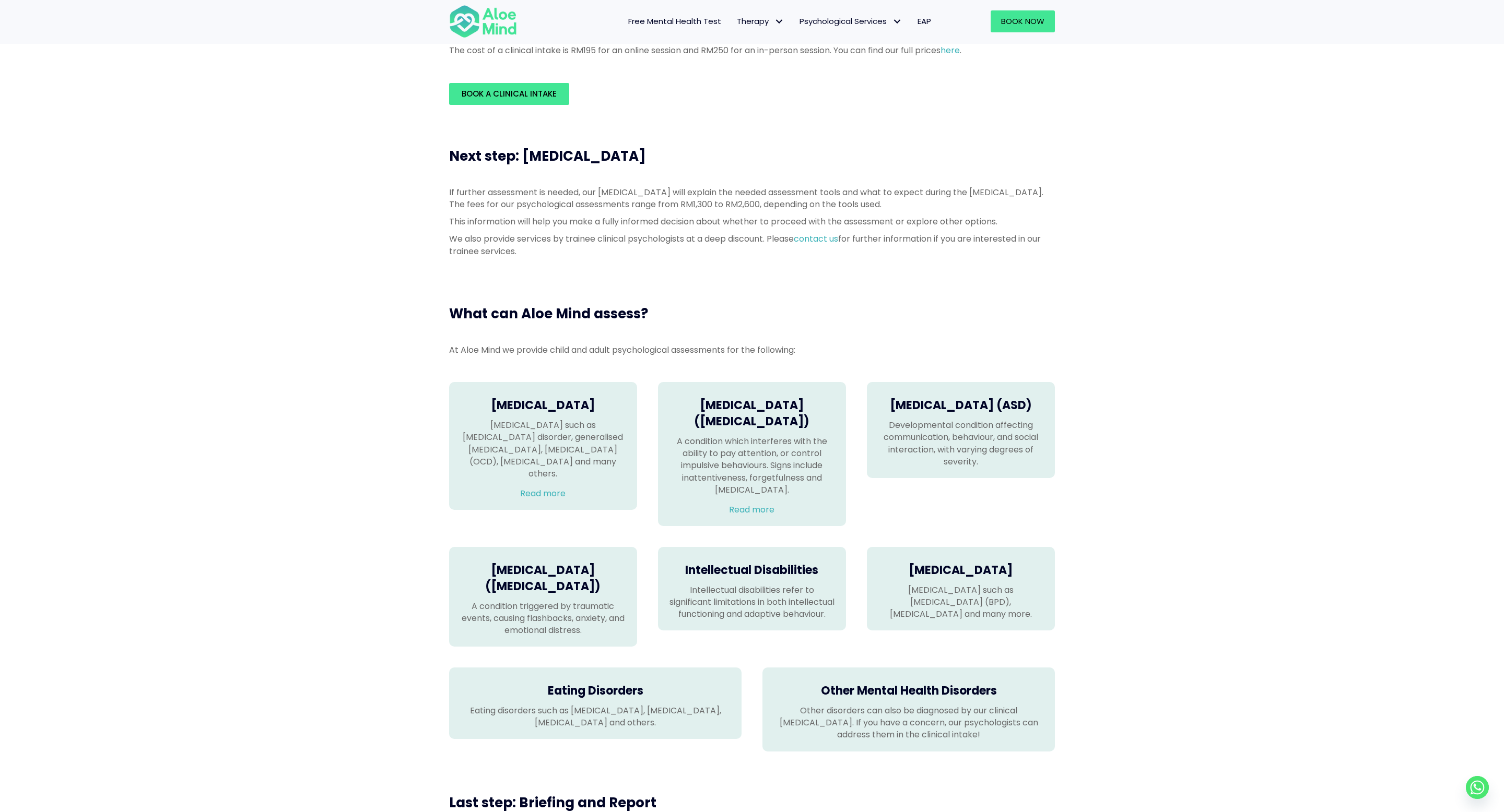
scroll to position [202, 0]
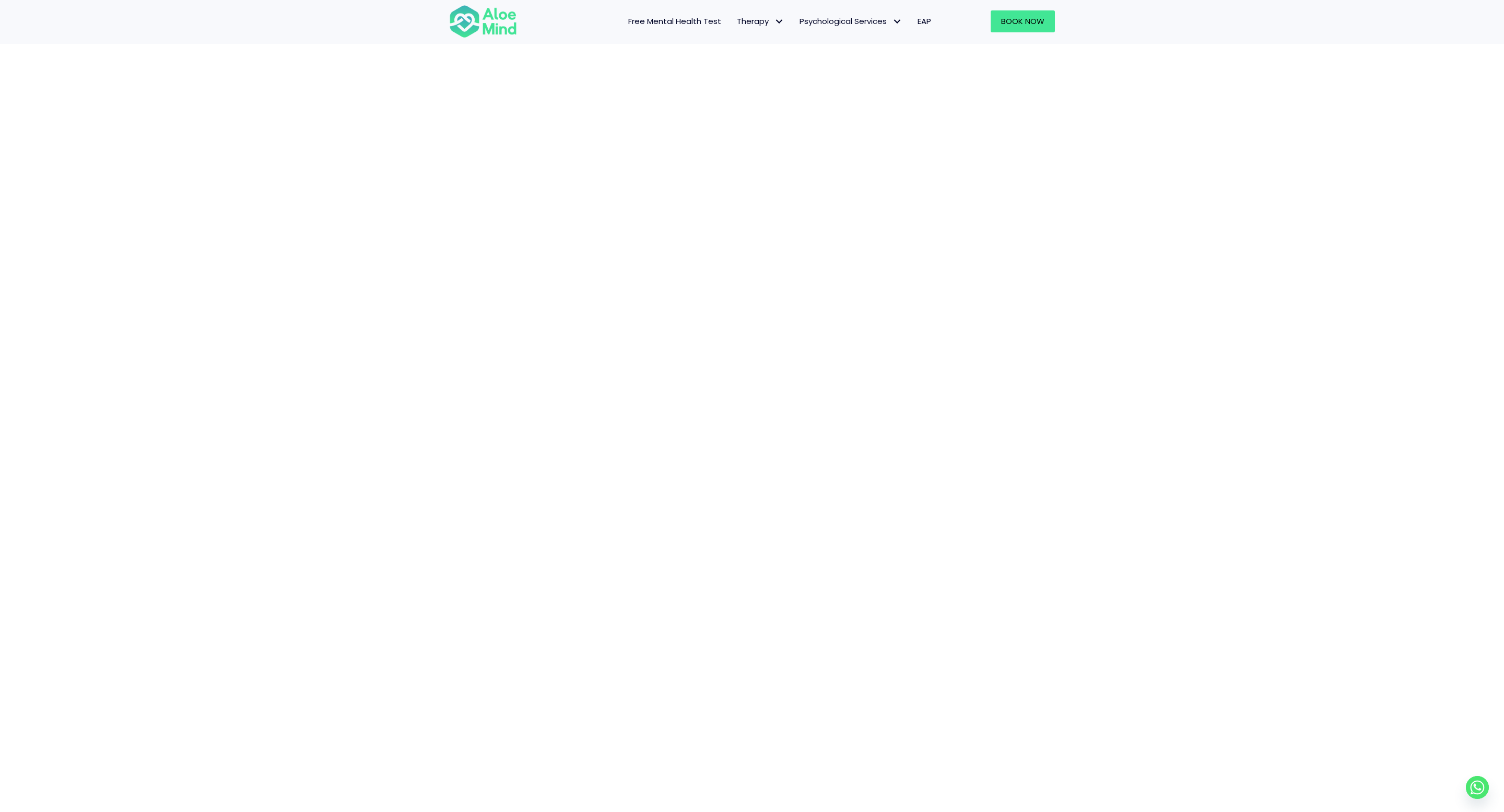
scroll to position [31, 0]
